Goal: Information Seeking & Learning: Understand process/instructions

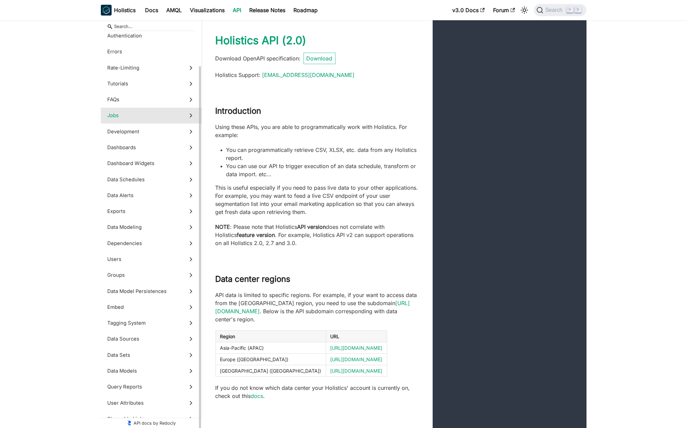
scroll to position [42, 0]
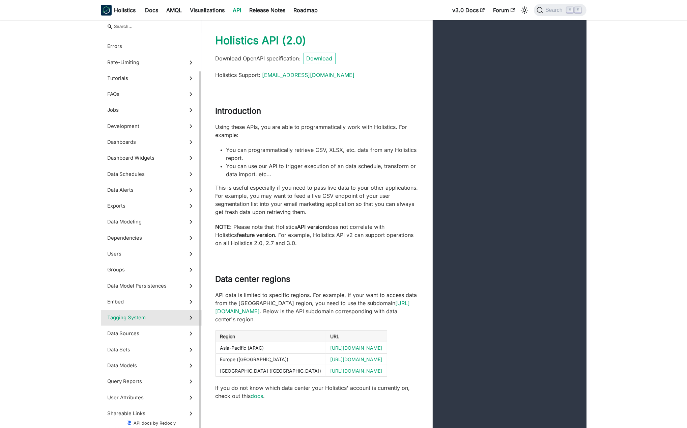
click at [148, 321] on label "Tagging System" at bounding box center [151, 318] width 101 height 16
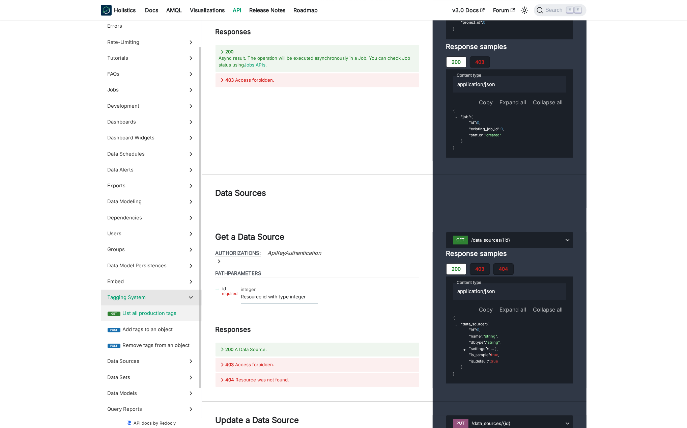
click at [151, 311] on span "List all production tags" at bounding box center [158, 312] width 73 height 7
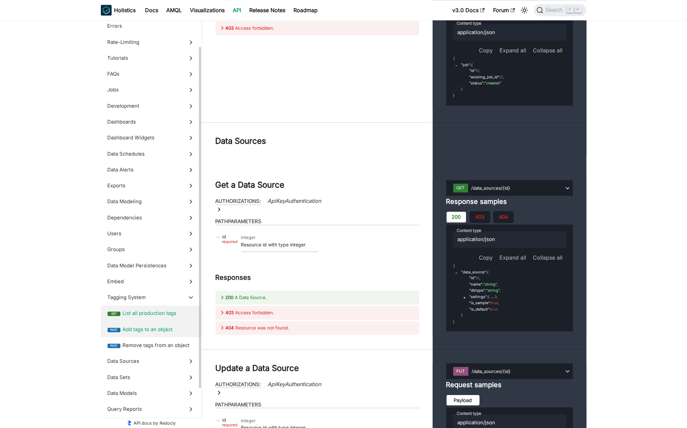
click at [165, 324] on label "post Add tags to an object" at bounding box center [151, 329] width 101 height 16
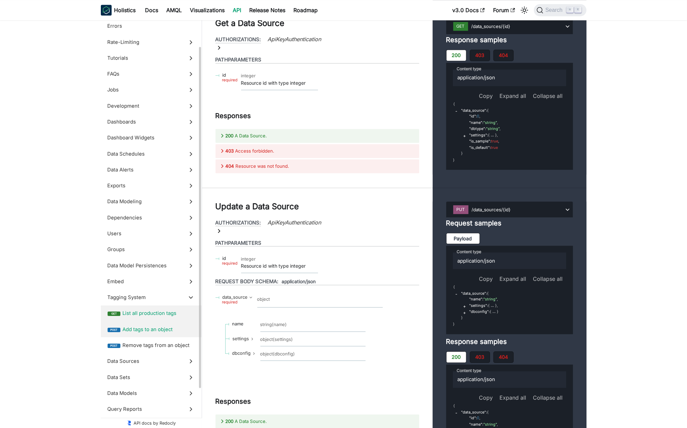
click at [167, 316] on span "List all production tags" at bounding box center [158, 312] width 73 height 7
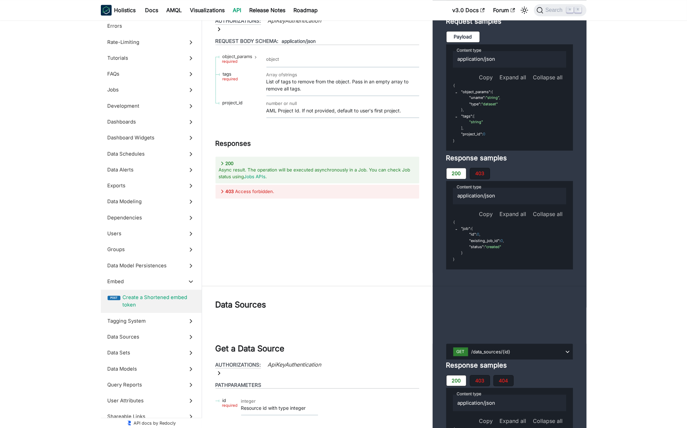
scroll to position [24307, 0]
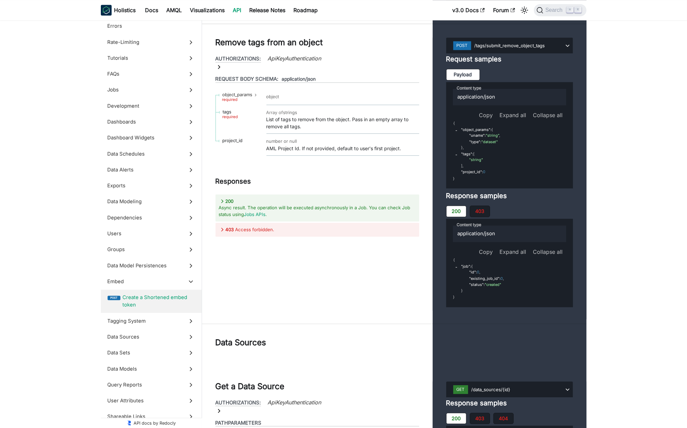
scroll to position [24381, 0]
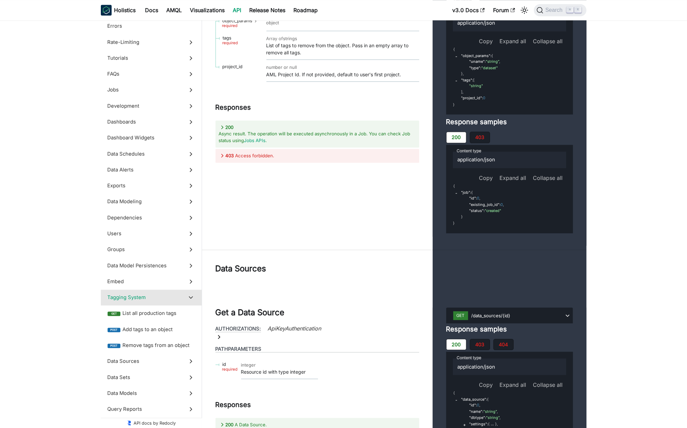
scroll to position [24454, 0]
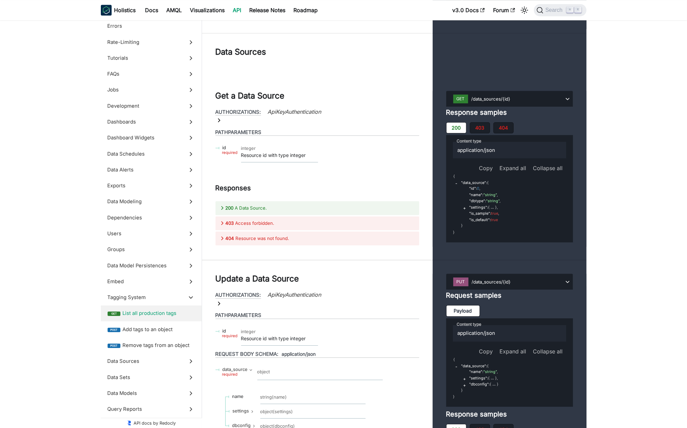
scroll to position [24675, 0]
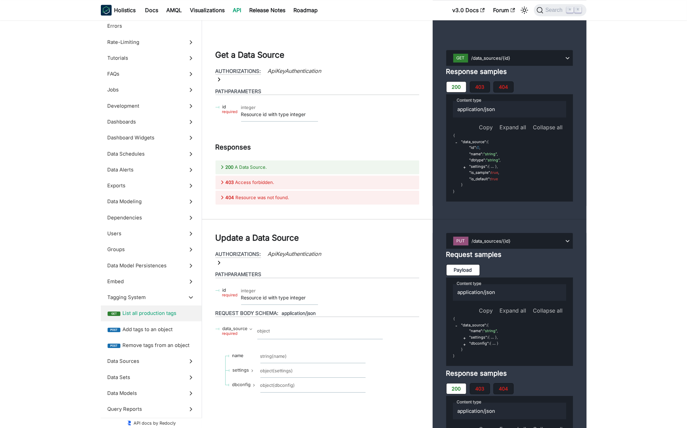
scroll to position [24712, 0]
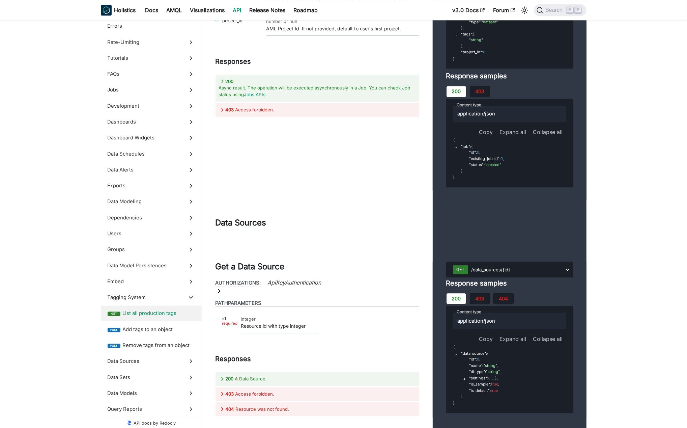
scroll to position [24456, 0]
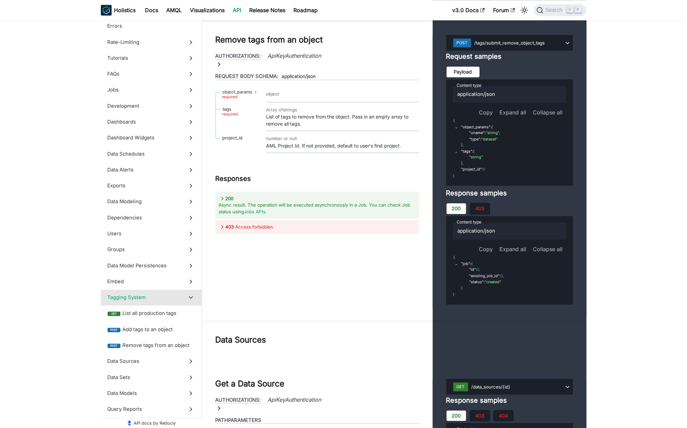
scroll to position [24382, 0]
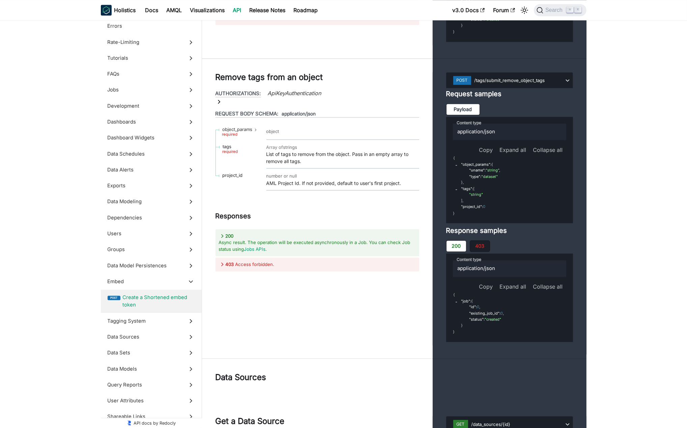
drag, startPoint x: 227, startPoint y: 164, endPoint x: 297, endPoint y: 167, distance: 69.9
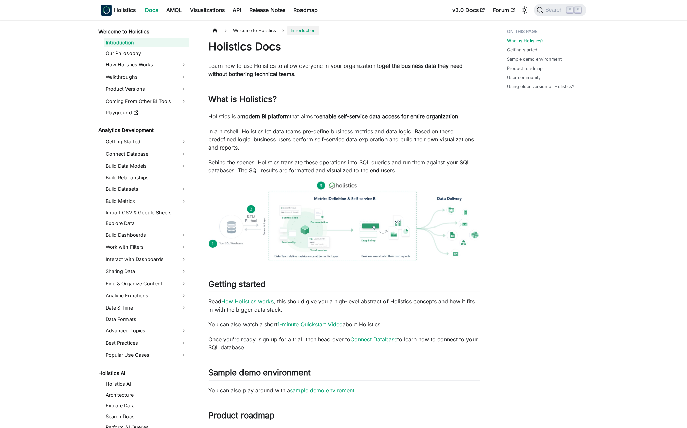
click at [59, 232] on aside "Welcome to Holistics Introduction Our Philosophy How Holistics Works Walkthroug…" at bounding box center [97, 353] width 195 height 707
